Goal: Task Accomplishment & Management: Use online tool/utility

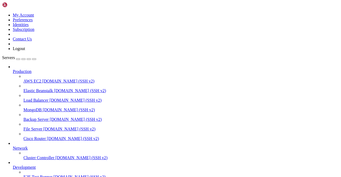
scroll to position [66, 0]
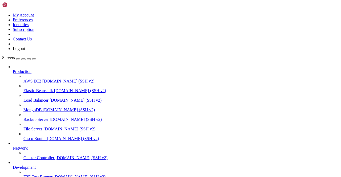
scroll to position [10756, 0]
drag, startPoint x: 109, startPoint y: 3, endPoint x: 112, endPoint y: 5, distance: 2.9
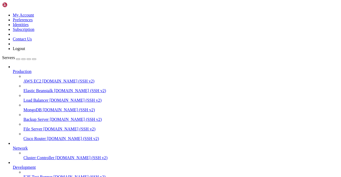
scroll to position [2, 1]
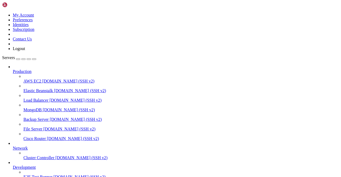
scroll to position [2, 1]
